Goal: Complete application form

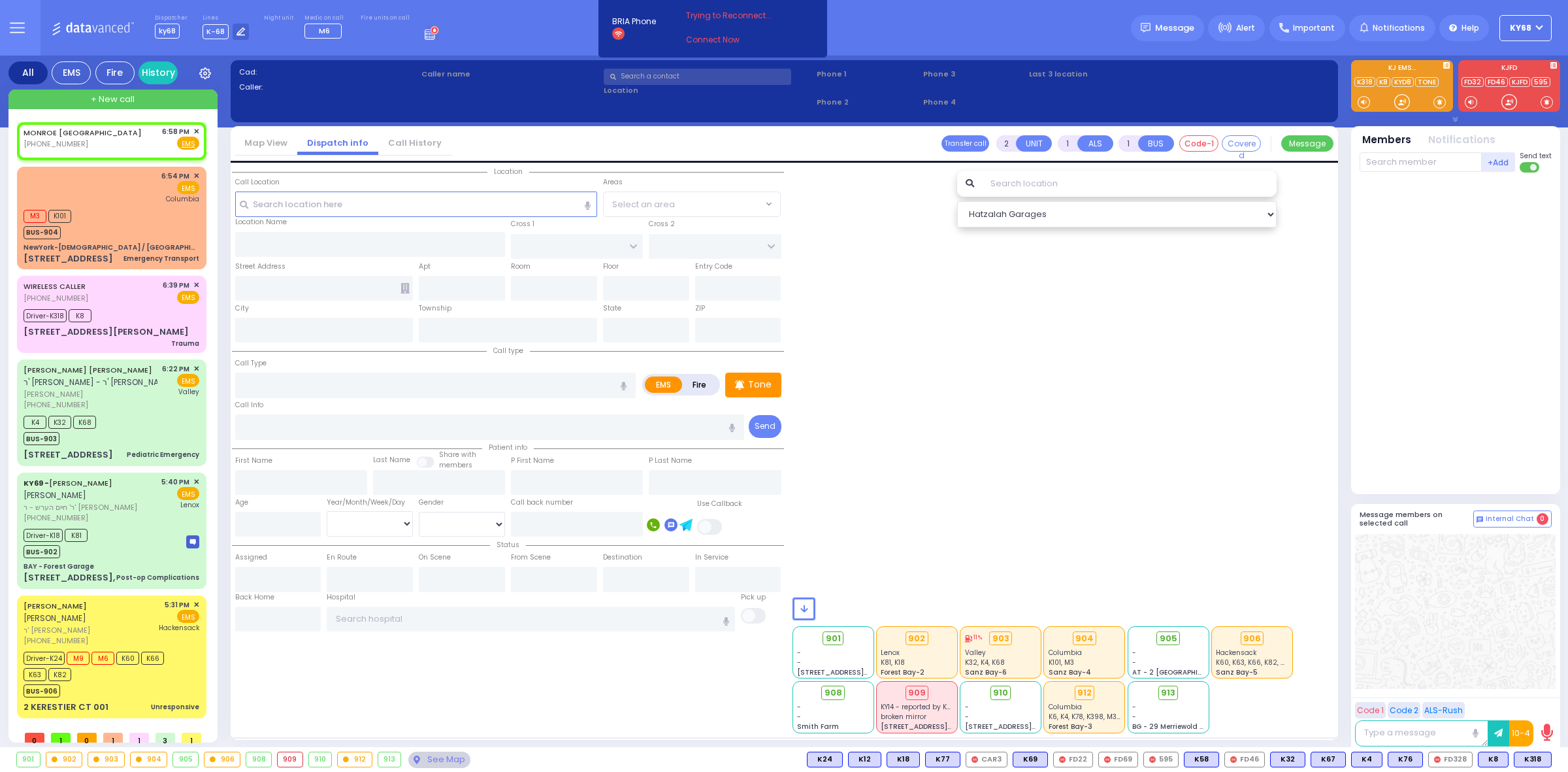
select select
radio input "true"
select select
type input "18:58"
select select "Hatzalah Garages"
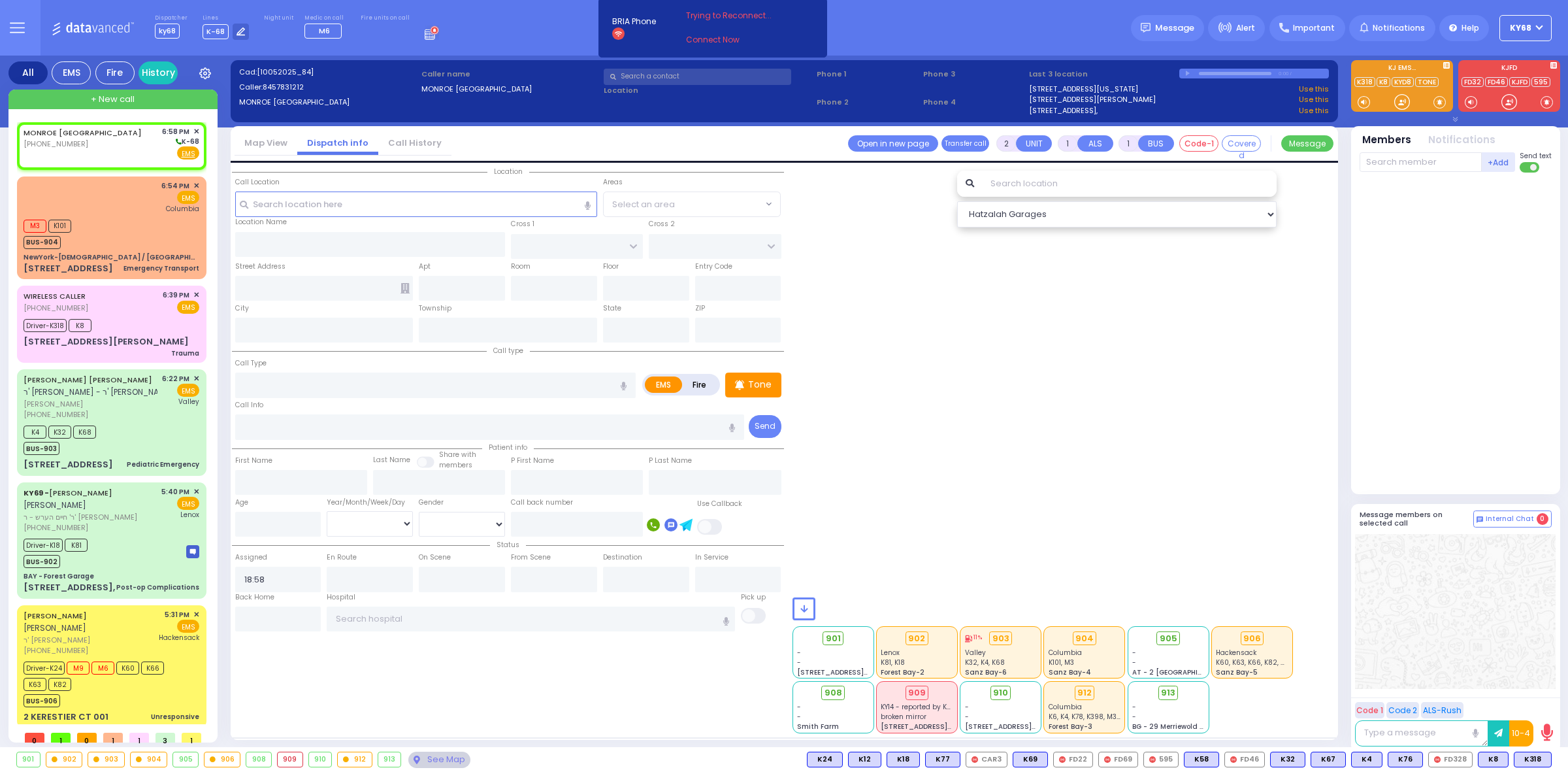
select select
radio input "true"
select select
select select "Hatzalah Garages"
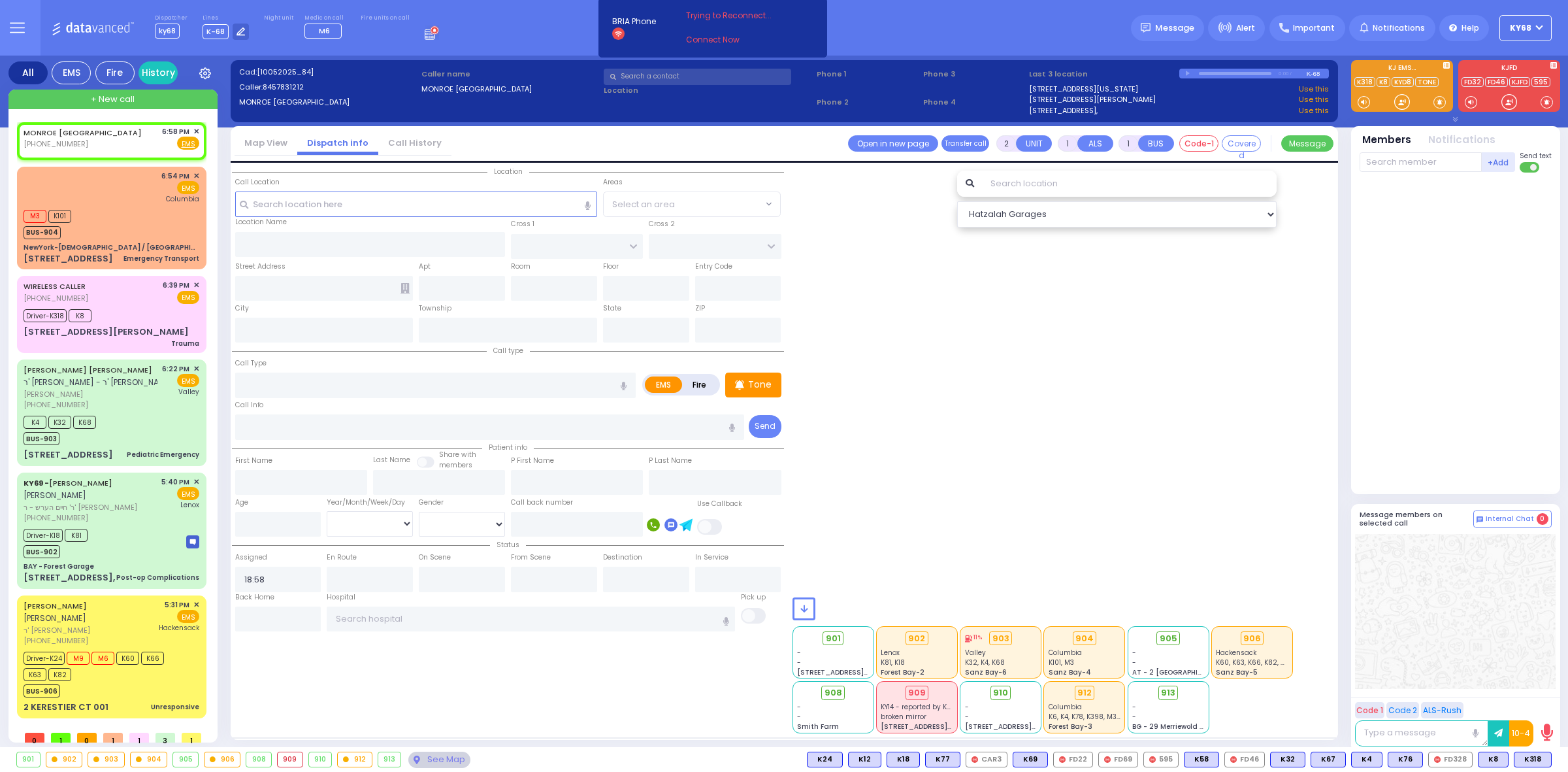
select select
radio input "true"
select select
select select "Hatzalah Garages"
